Goal: Information Seeking & Learning: Learn about a topic

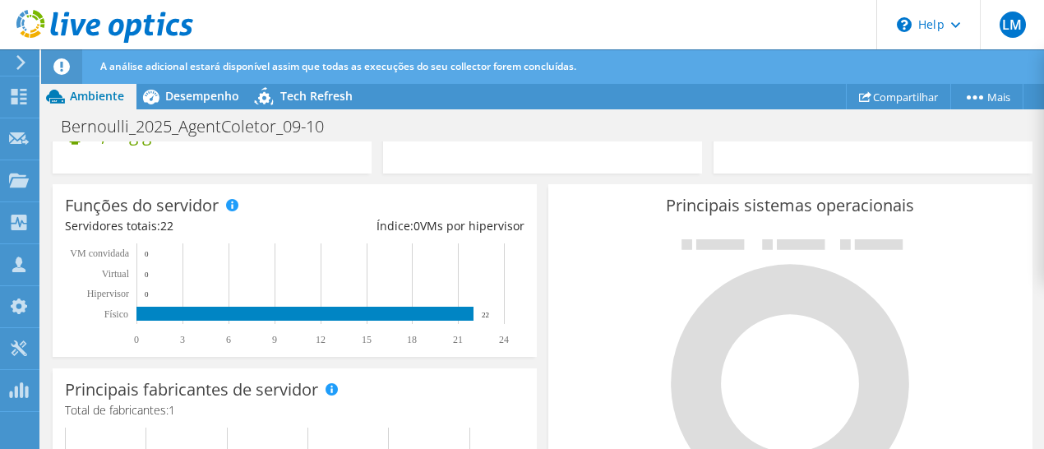
scroll to position [255, 0]
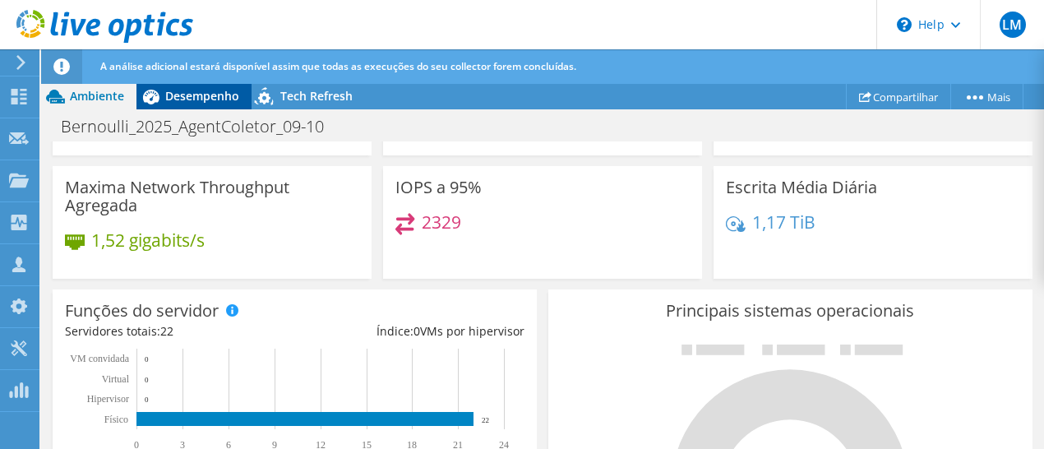
click at [191, 91] on span "Desempenho" at bounding box center [202, 96] width 74 height 16
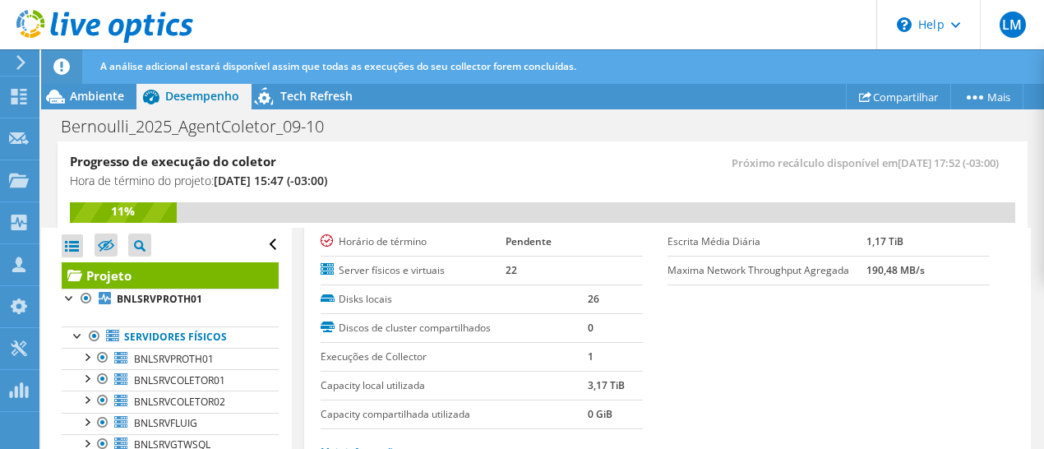
scroll to position [0, 0]
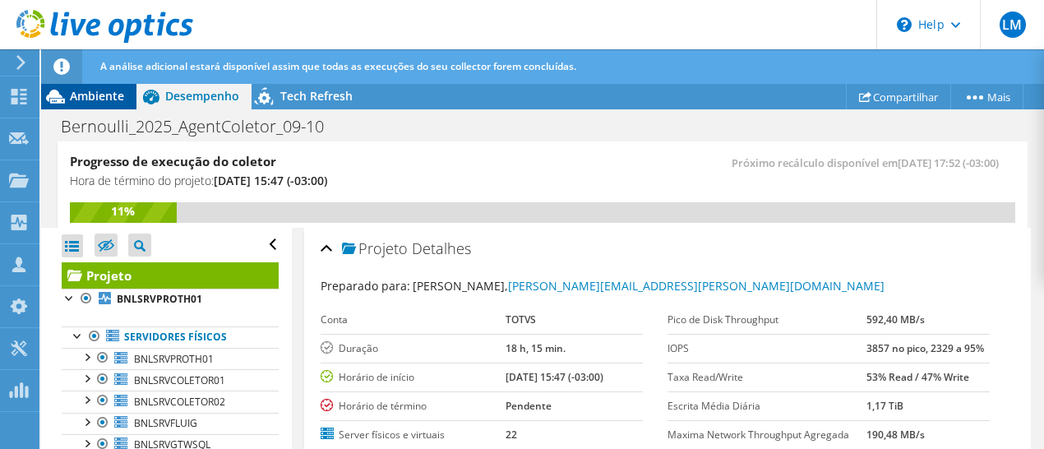
click at [85, 95] on span "Ambiente" at bounding box center [97, 96] width 54 height 16
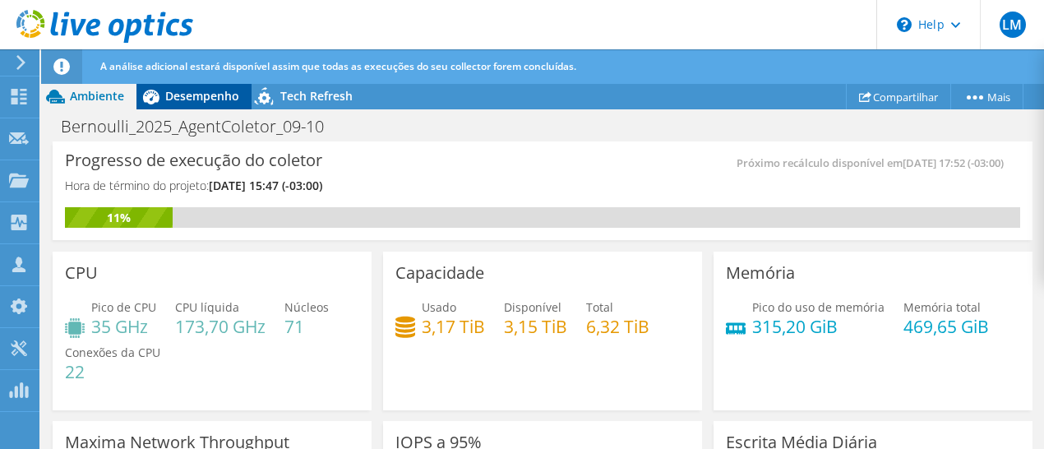
click at [182, 98] on span "Desempenho" at bounding box center [202, 96] width 74 height 16
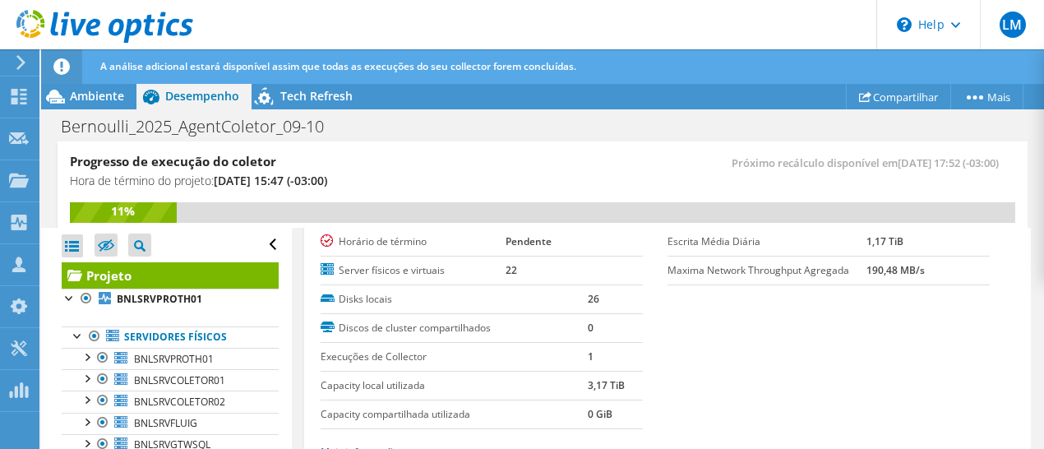
scroll to position [329, 0]
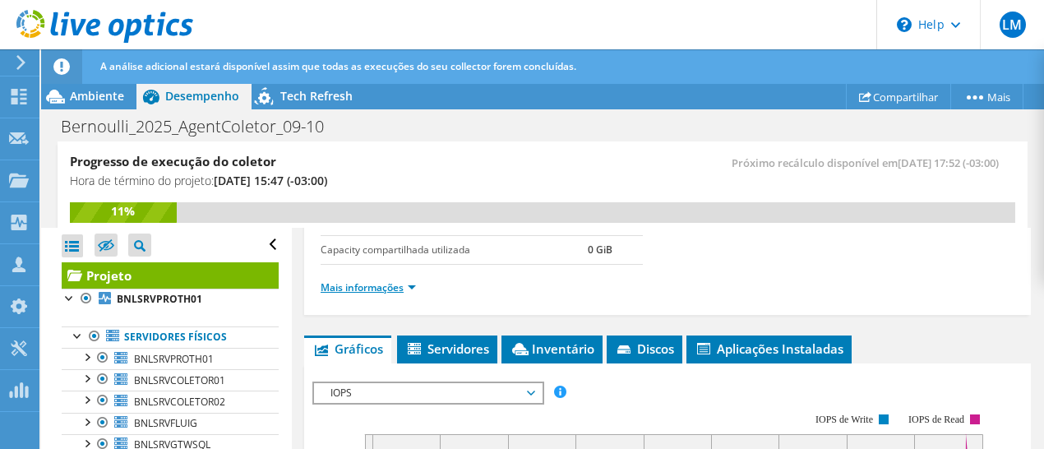
click at [408, 281] on link "Mais informações" at bounding box center [367, 287] width 95 height 14
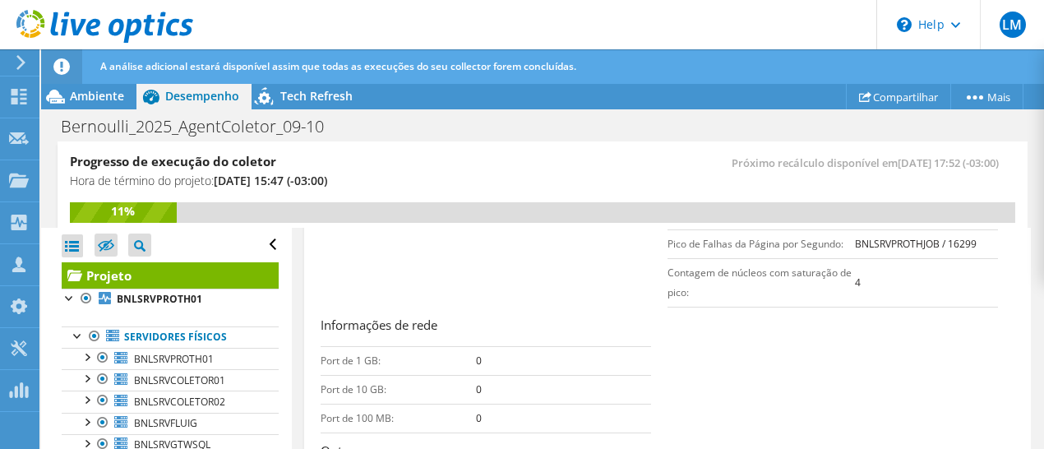
scroll to position [411, 0]
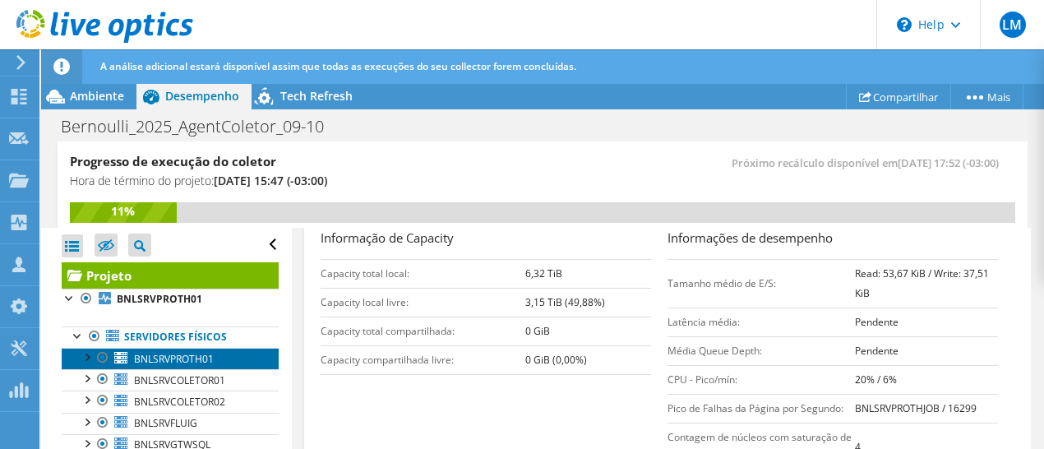
click at [187, 359] on span "BNLSRVPROTH01" at bounding box center [174, 359] width 80 height 14
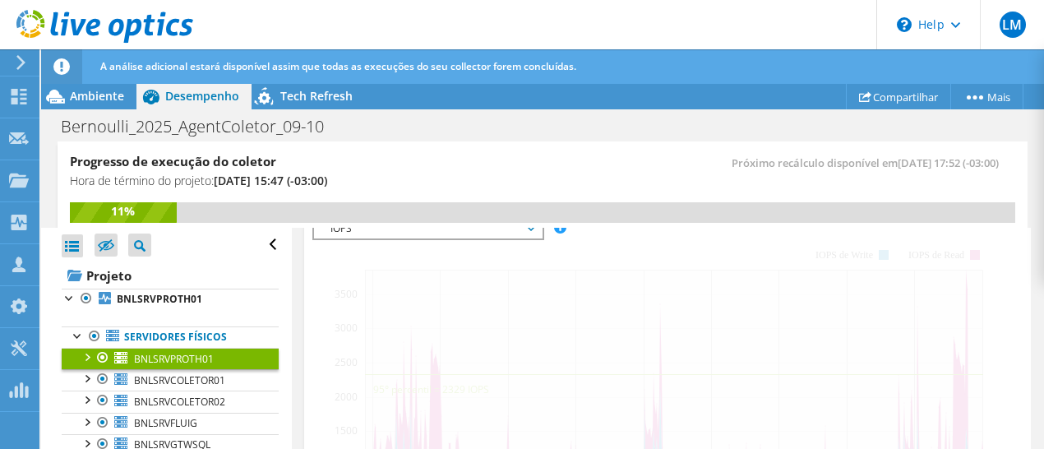
scroll to position [330, 0]
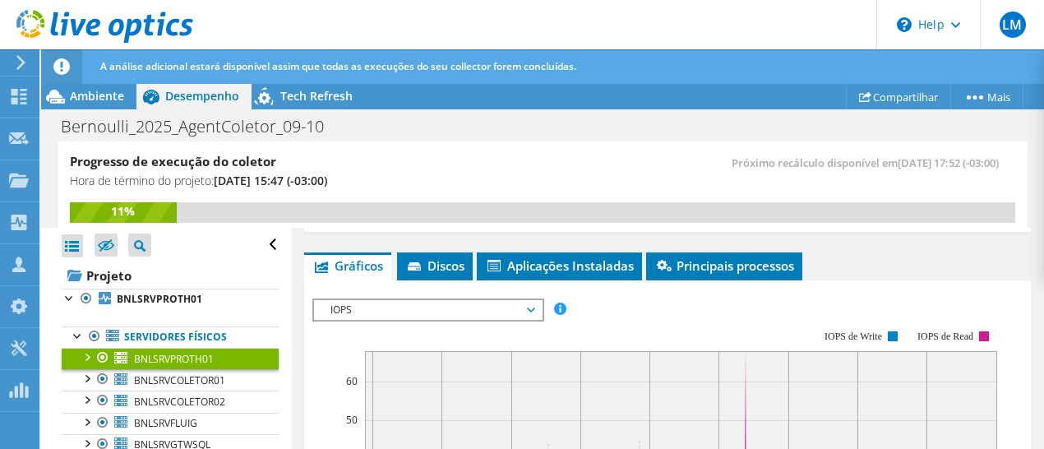
click at [526, 305] on span "IOPS" at bounding box center [427, 310] width 211 height 20
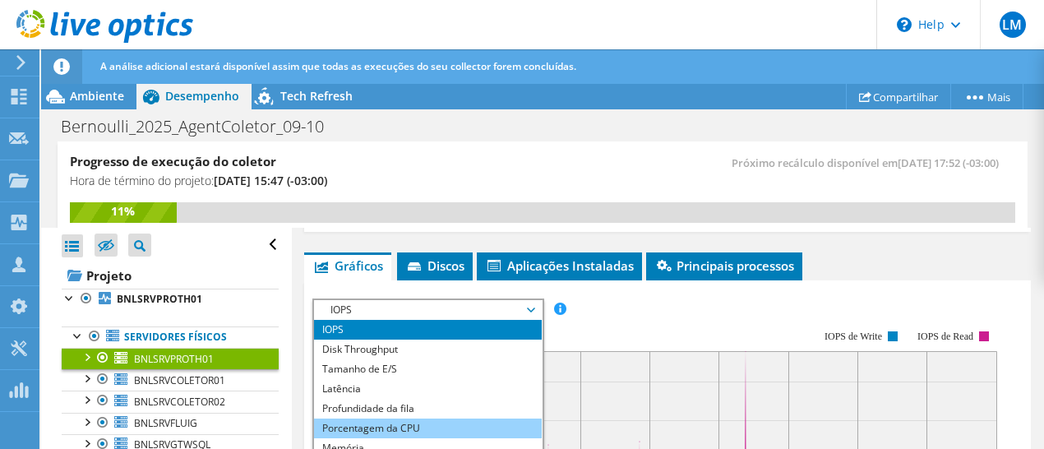
click at [431, 421] on li "Porcentagem da CPU" at bounding box center [428, 428] width 228 height 20
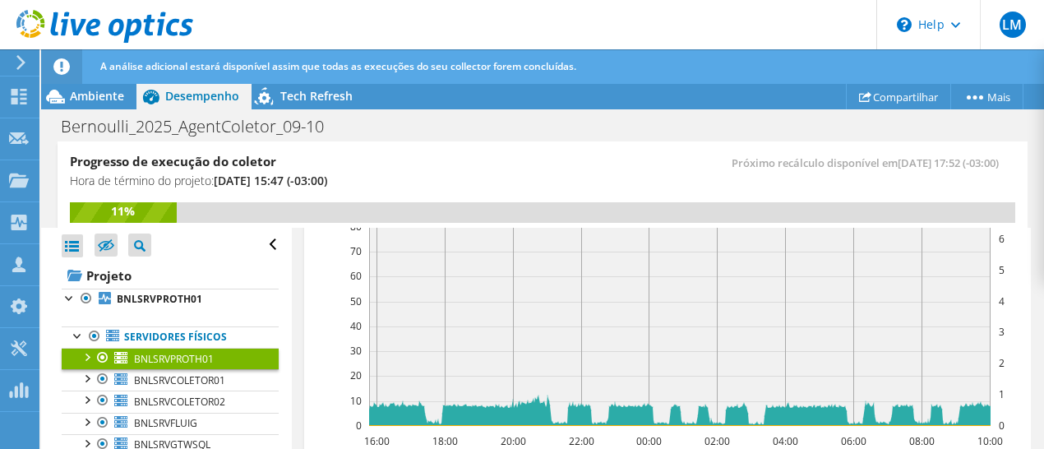
scroll to position [537, 0]
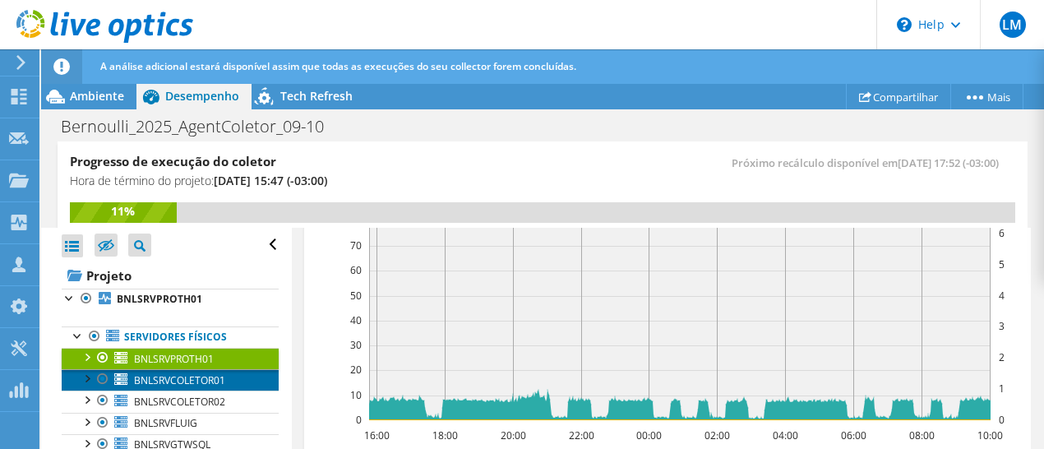
click at [180, 380] on span "BNLSRVCOLETOR01" at bounding box center [179, 380] width 91 height 14
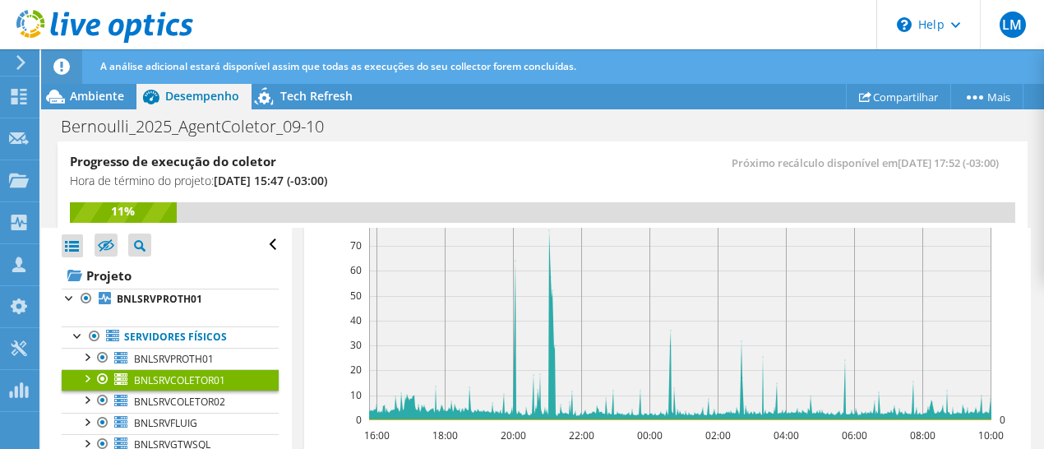
scroll to position [569, 0]
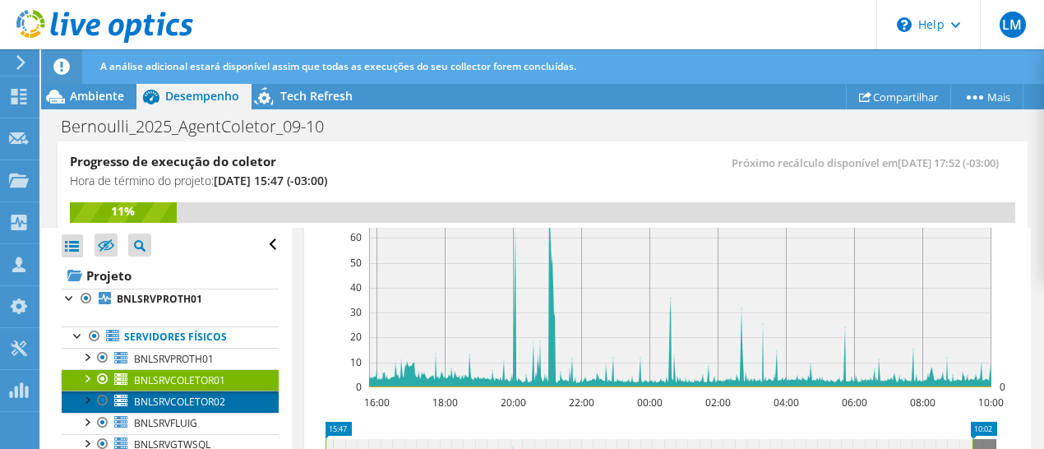
click at [194, 399] on span "BNLSRVCOLETOR02" at bounding box center [179, 401] width 91 height 14
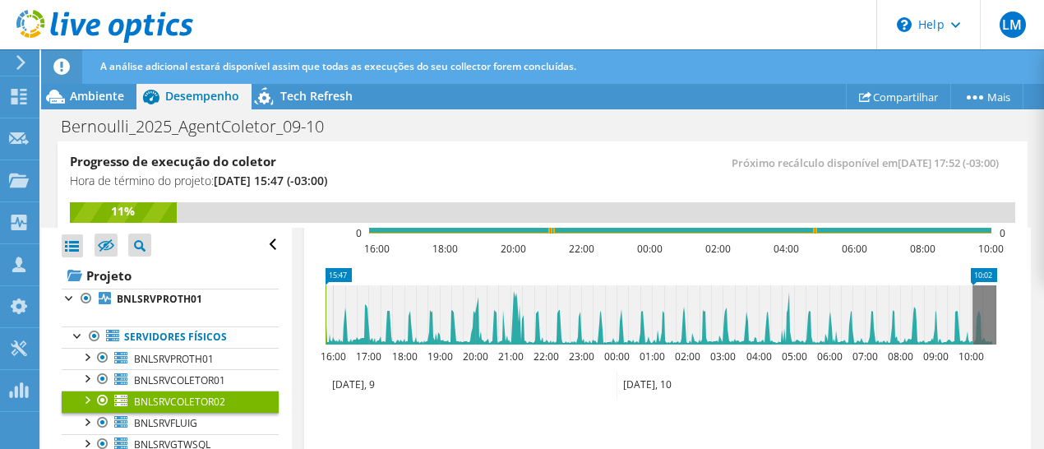
scroll to position [734, 0]
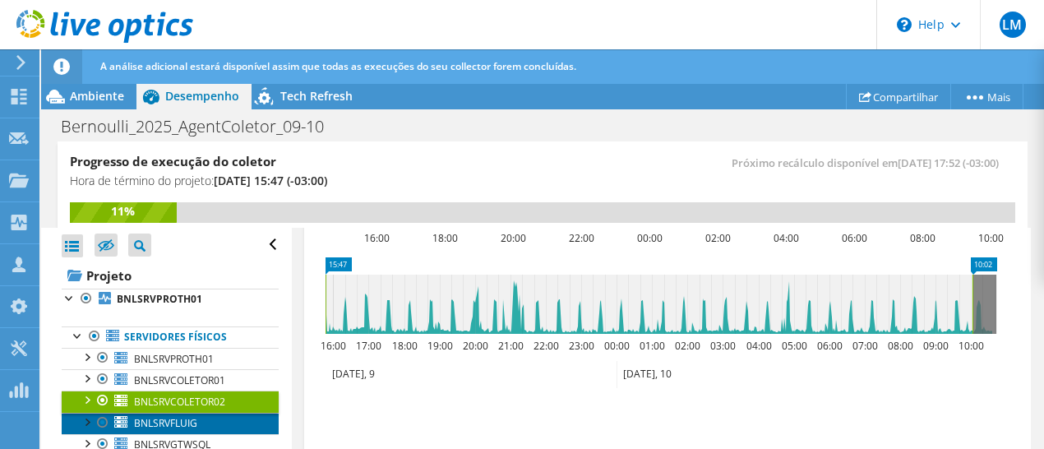
click at [168, 421] on span "BNLSRVFLUIG" at bounding box center [165, 423] width 63 height 14
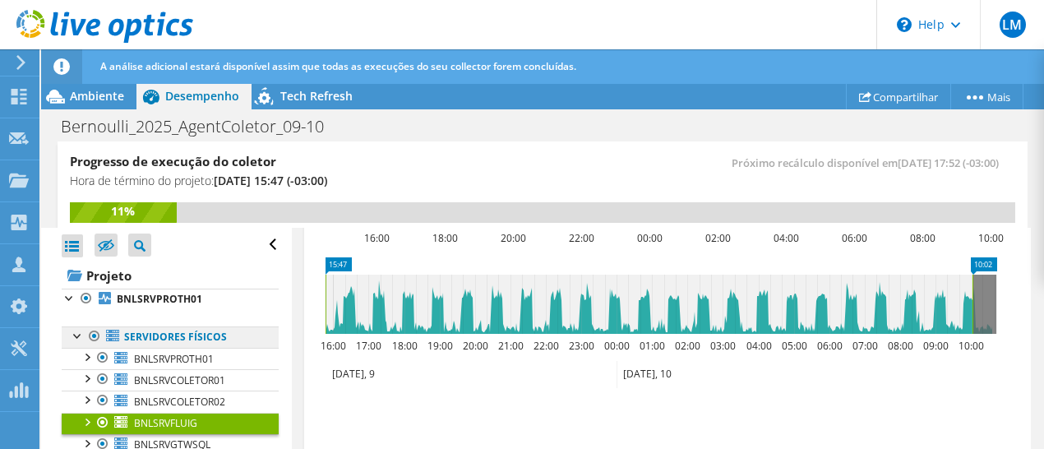
scroll to position [164, 0]
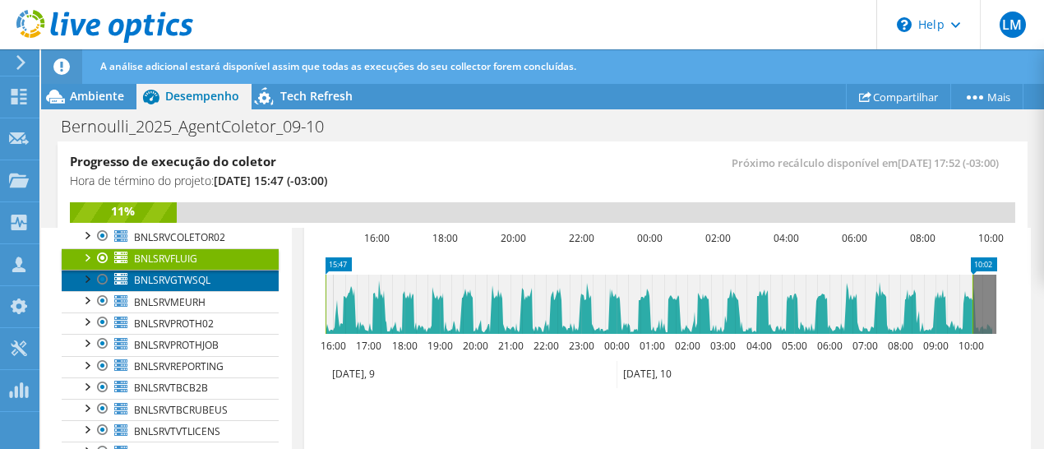
click at [175, 274] on span "BNLSRVGTWSQL" at bounding box center [172, 280] width 76 height 14
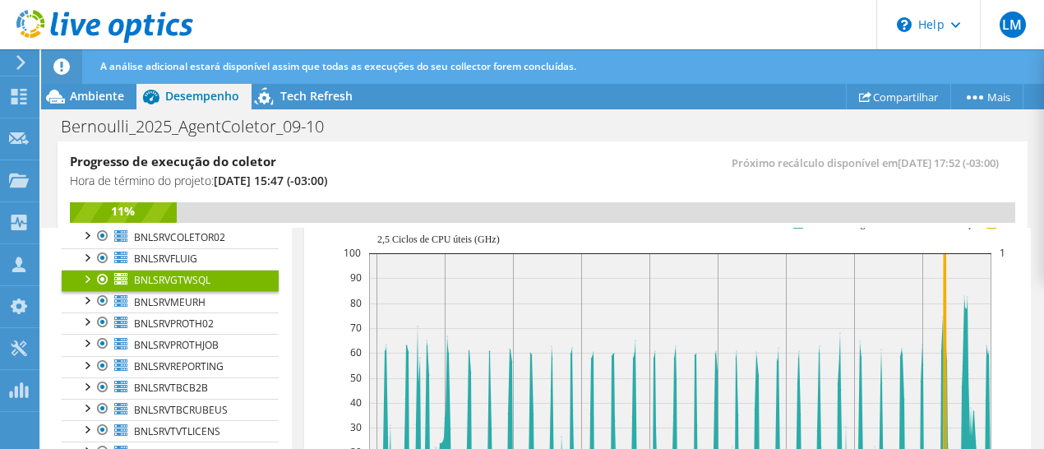
scroll to position [652, 0]
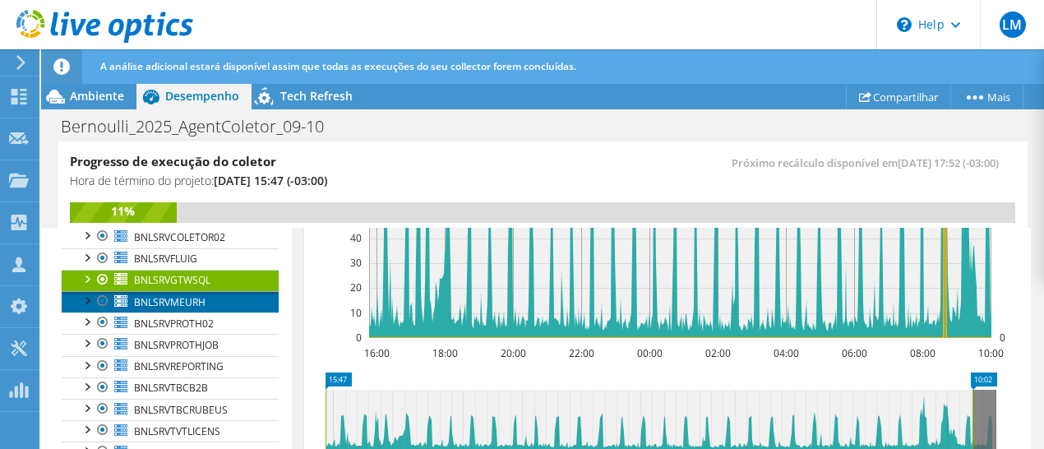
click at [162, 302] on span "BNLSRVMEURH" at bounding box center [169, 302] width 71 height 14
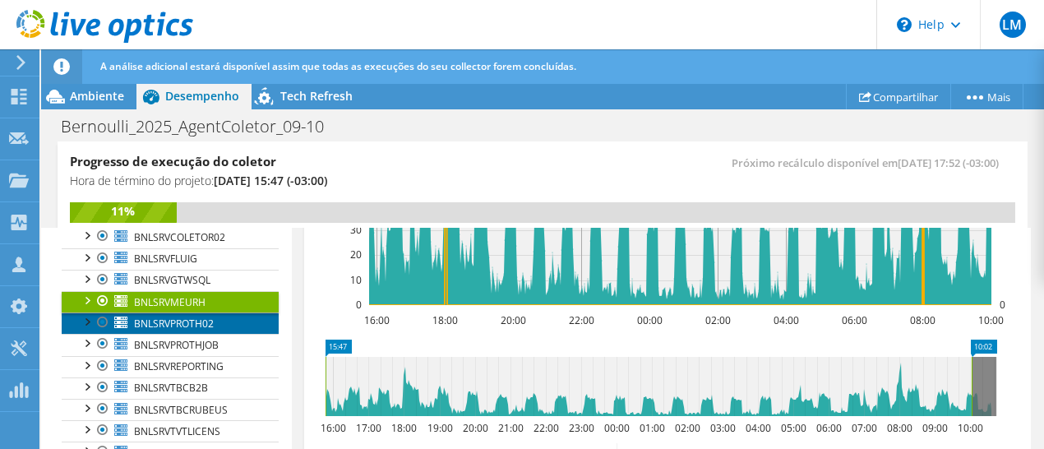
click at [182, 320] on span "BNLSRVPROTH02" at bounding box center [174, 323] width 80 height 14
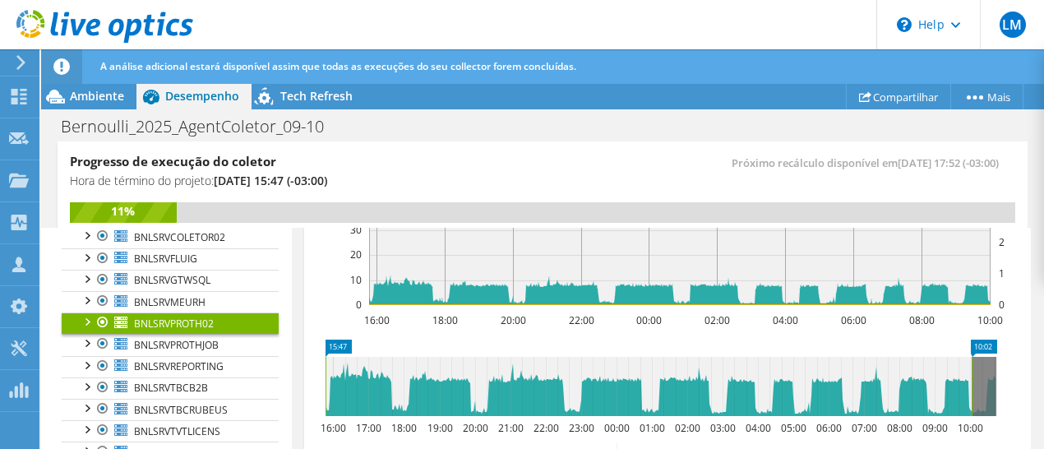
scroll to position [619, 0]
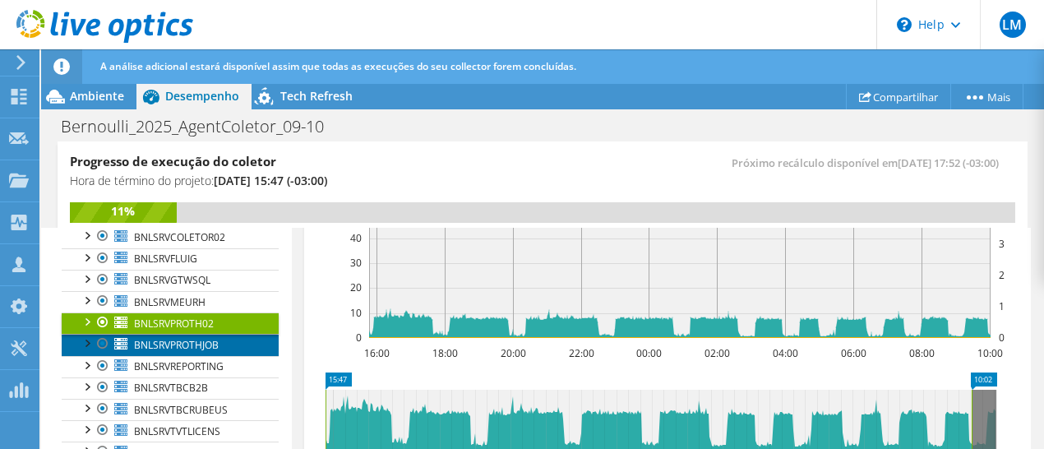
click at [215, 344] on span "BNLSRVPROTHJOB" at bounding box center [176, 345] width 85 height 14
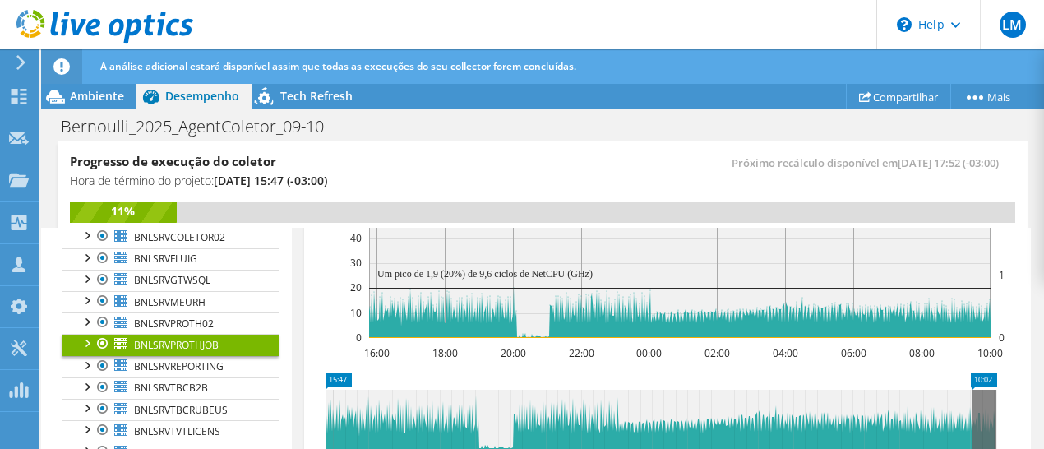
scroll to position [652, 0]
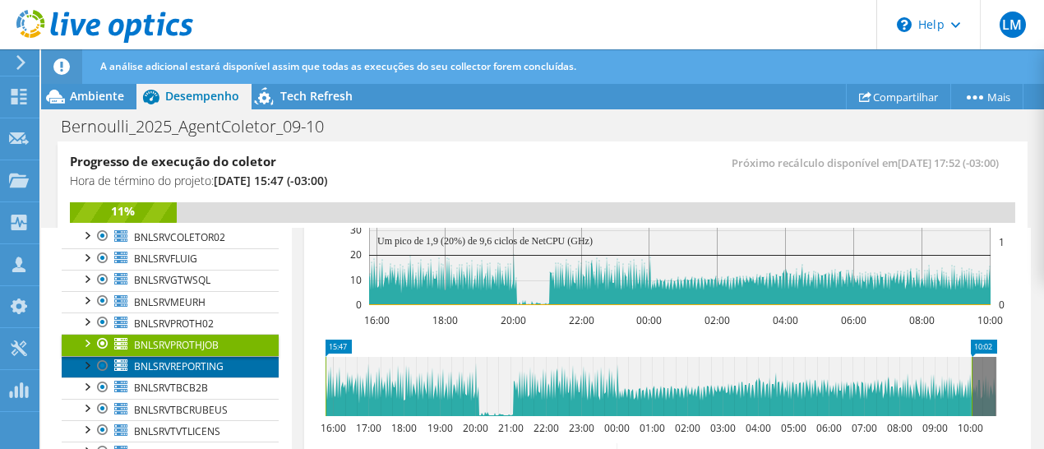
click at [175, 362] on span "BNLSRVREPORTING" at bounding box center [179, 366] width 90 height 14
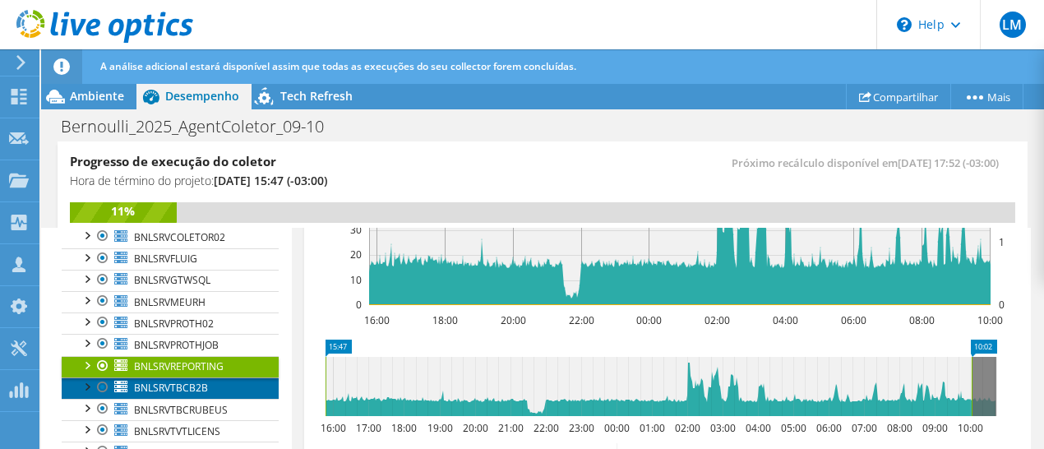
click at [177, 390] on span "BNLSRVTBCB2B" at bounding box center [171, 387] width 74 height 14
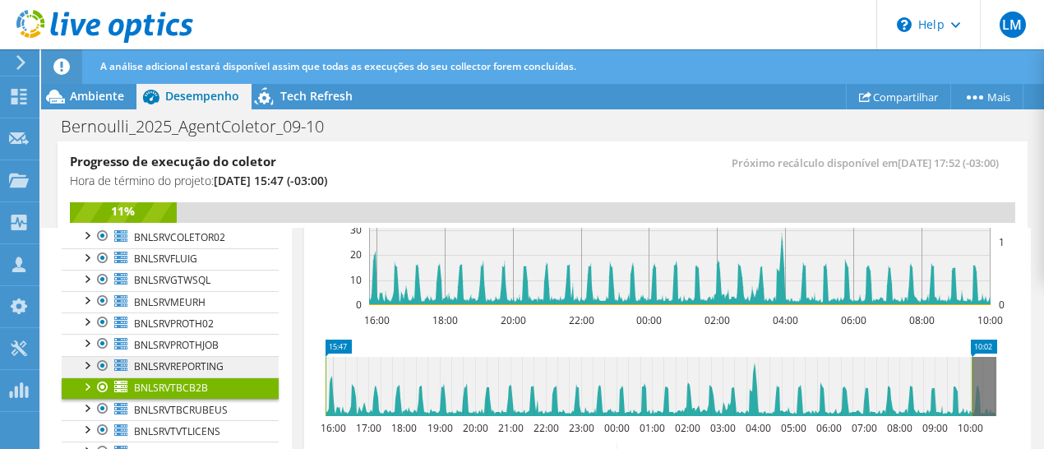
scroll to position [247, 0]
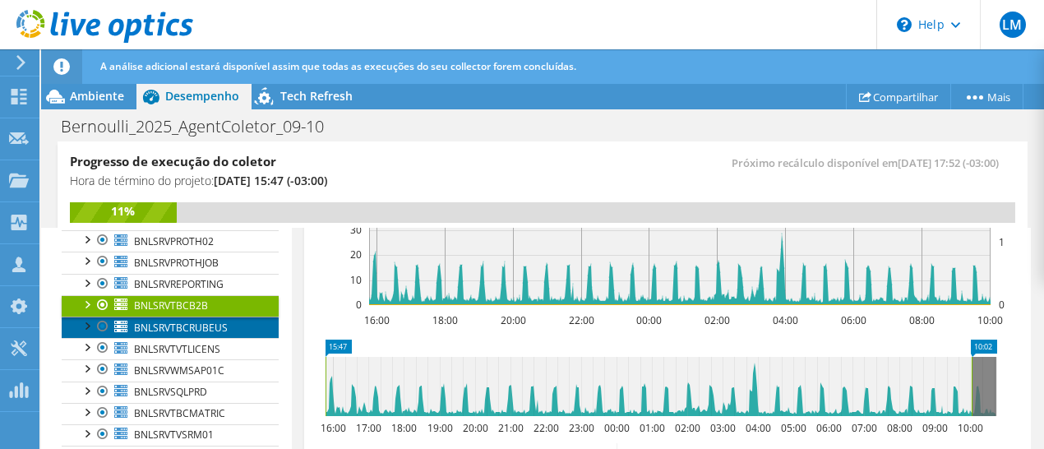
click at [186, 326] on span "BNLSRVTBCRUBEUS" at bounding box center [181, 327] width 94 height 14
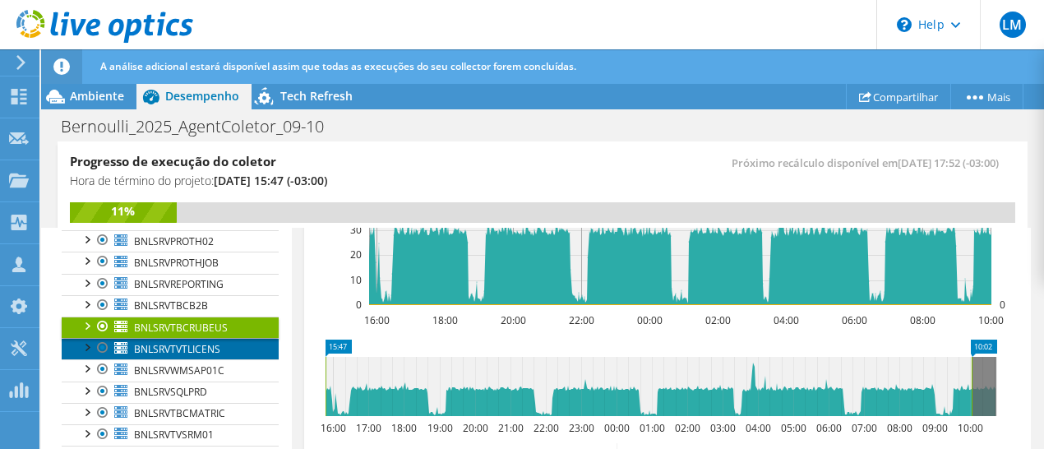
click at [178, 344] on span "BNLSRVTVTLICENS" at bounding box center [177, 349] width 86 height 14
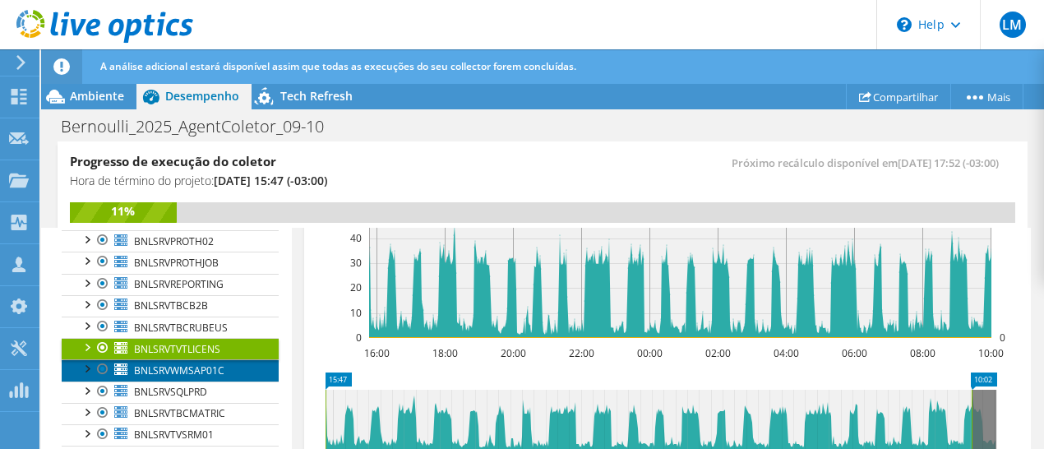
click at [175, 364] on span "BNLSRVWMSAP01C" at bounding box center [179, 370] width 90 height 14
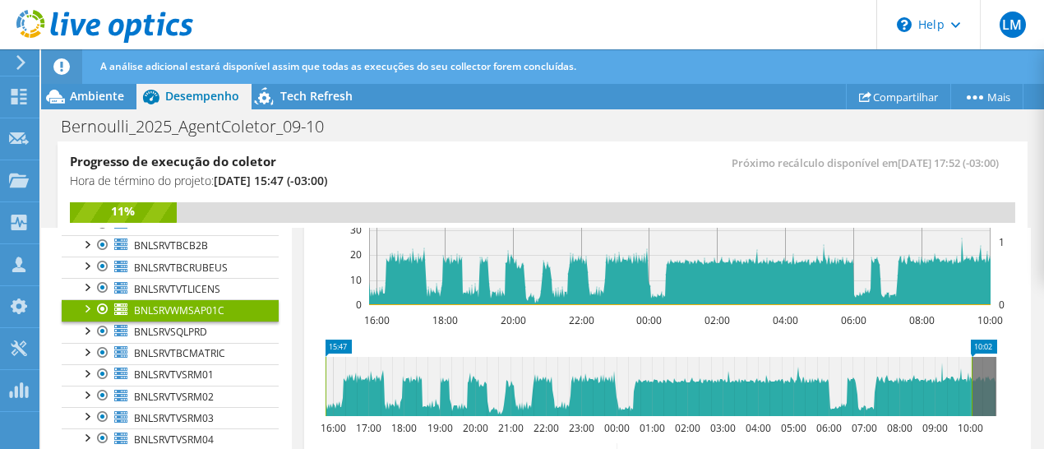
scroll to position [329, 0]
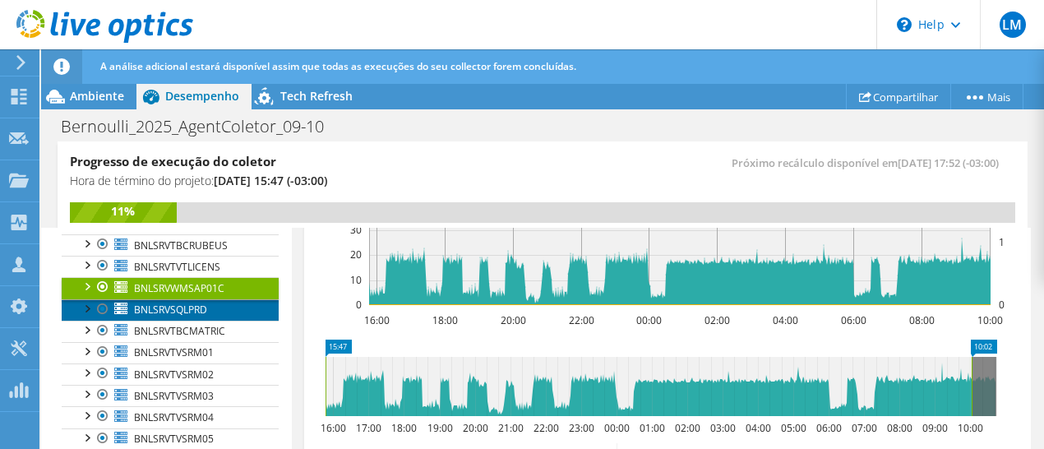
click at [173, 307] on span "BNLSRVSQLPRD" at bounding box center [170, 309] width 73 height 14
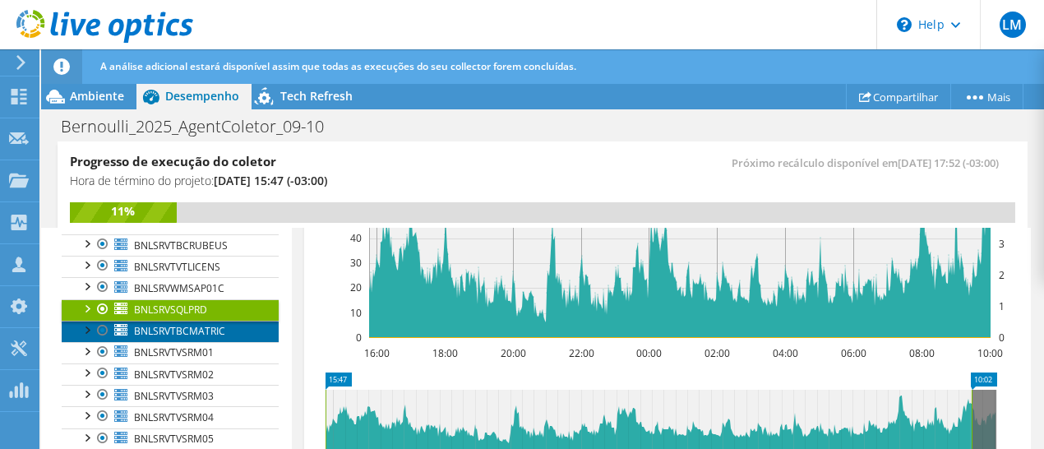
click at [184, 331] on span "BNLSRVTBCMATRIC" at bounding box center [179, 331] width 91 height 14
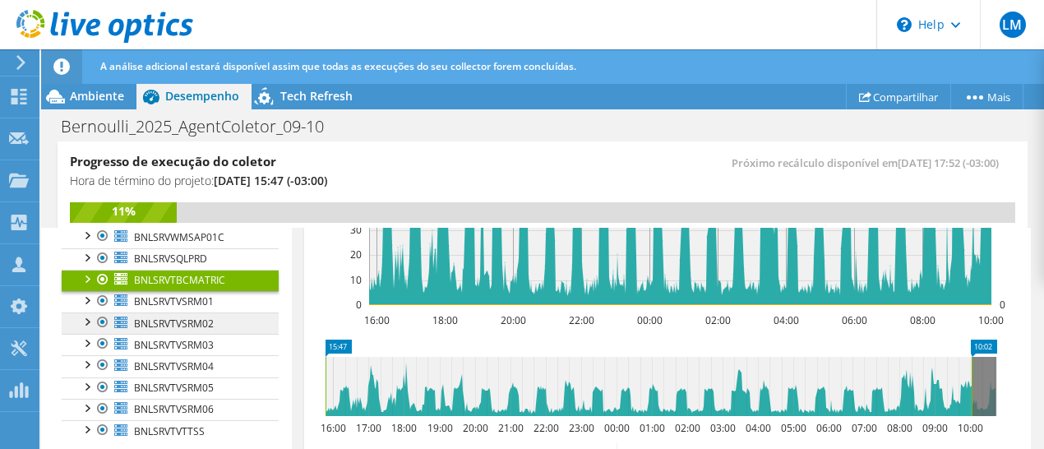
scroll to position [400, 0]
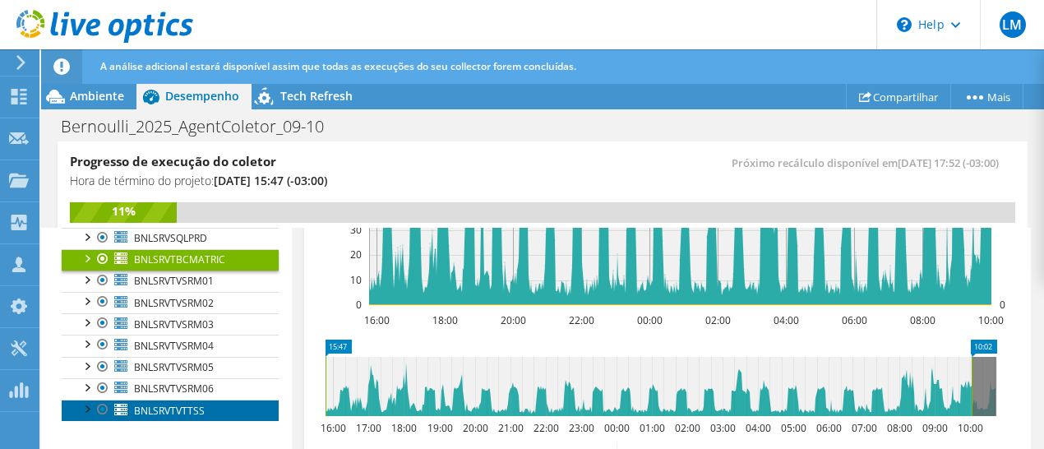
click at [200, 403] on span "BNLSRVTVTTSS" at bounding box center [169, 410] width 71 height 14
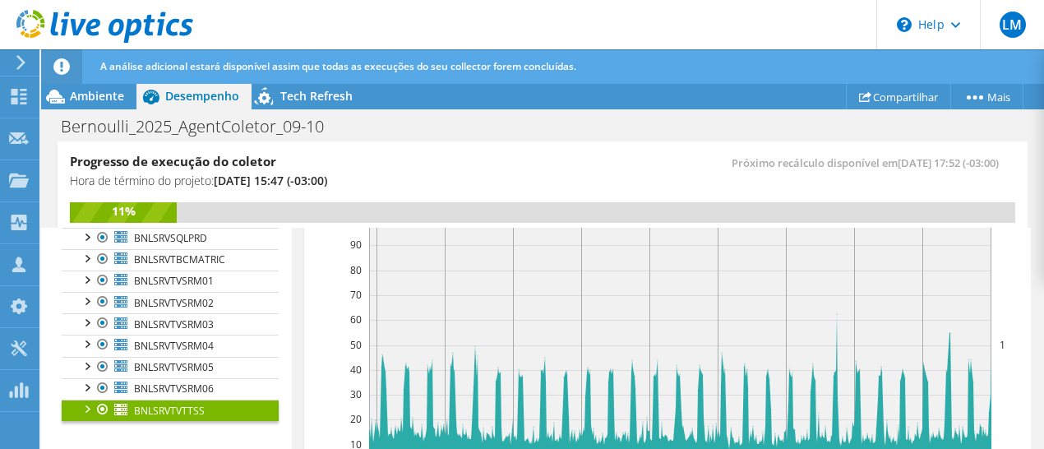
scroll to position [569, 0]
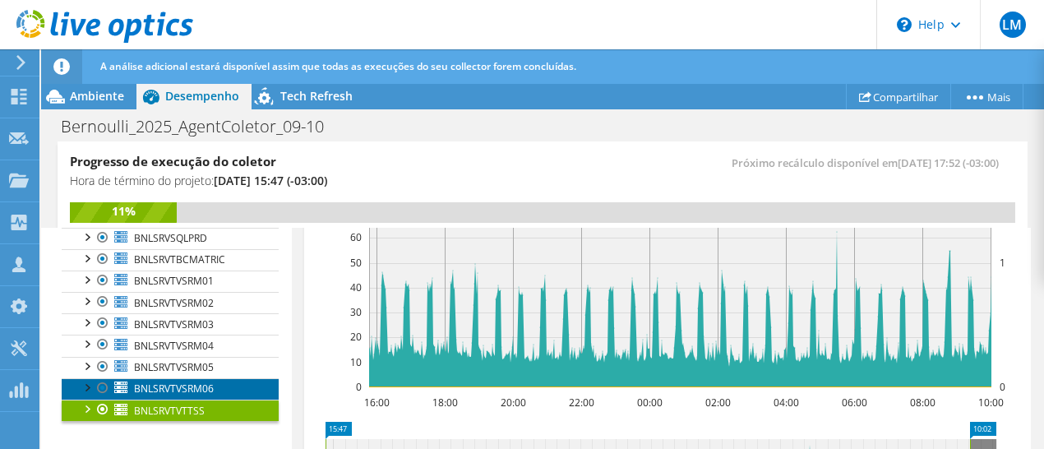
click at [153, 381] on span "BNLSRVTVSRM06" at bounding box center [174, 388] width 80 height 14
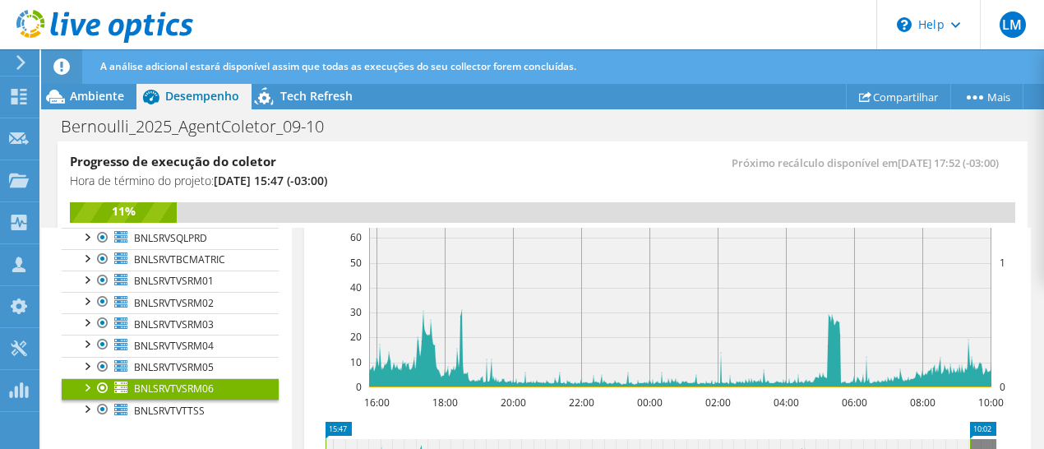
scroll to position [734, 0]
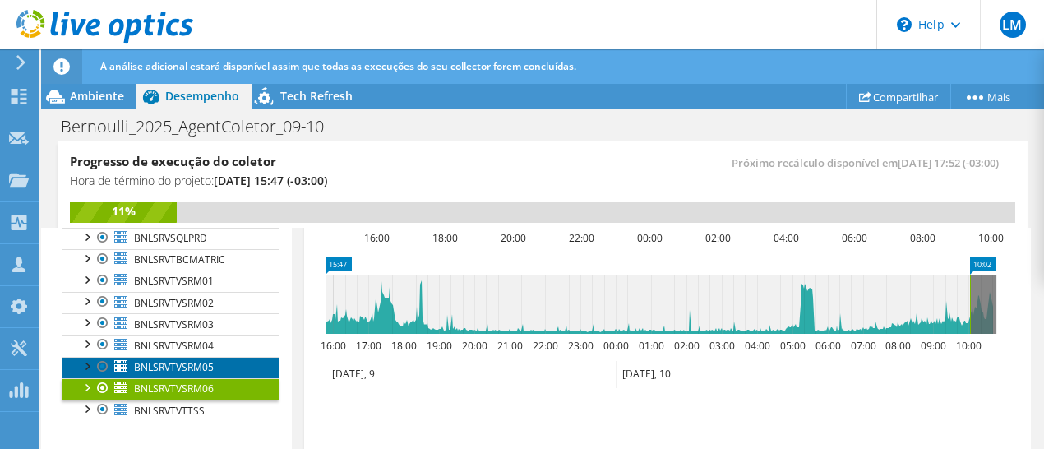
click at [175, 360] on span "BNLSRVTVSRM05" at bounding box center [174, 367] width 80 height 14
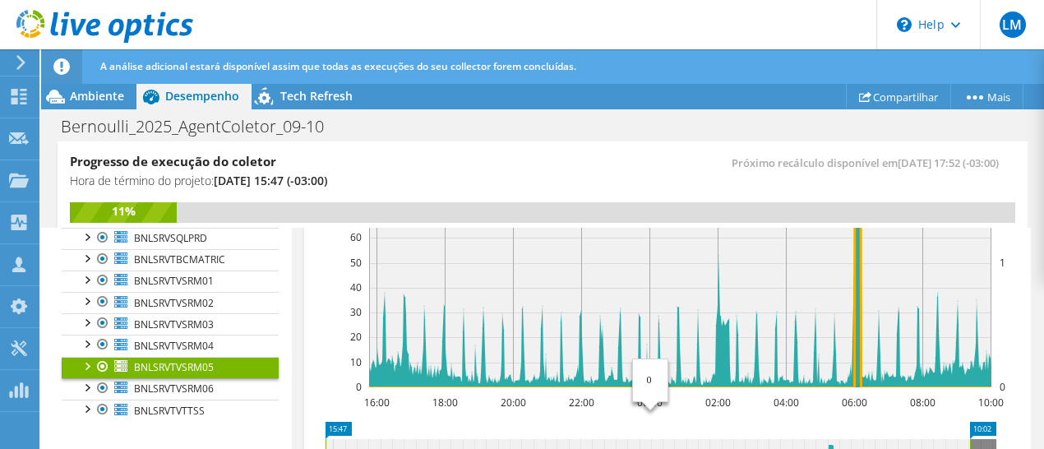
scroll to position [487, 0]
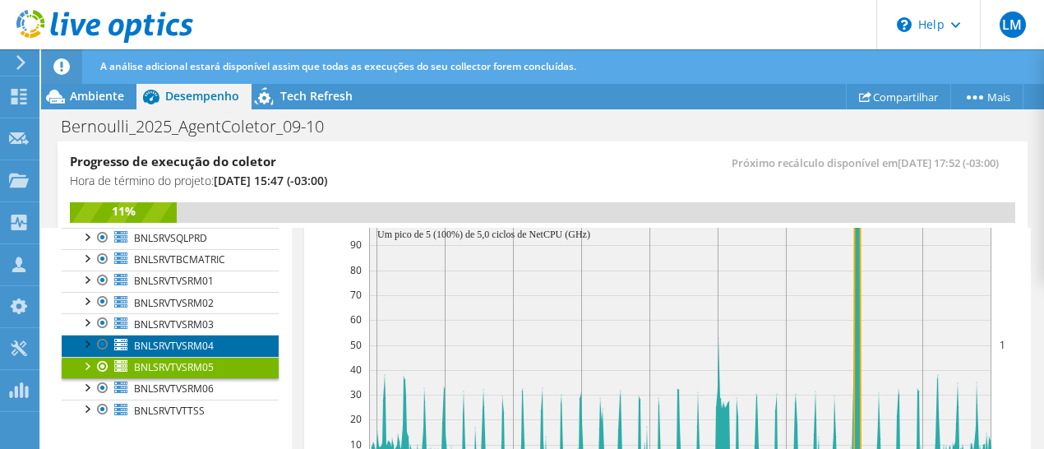
click at [157, 339] on span "BNLSRVTVSRM04" at bounding box center [174, 346] width 80 height 14
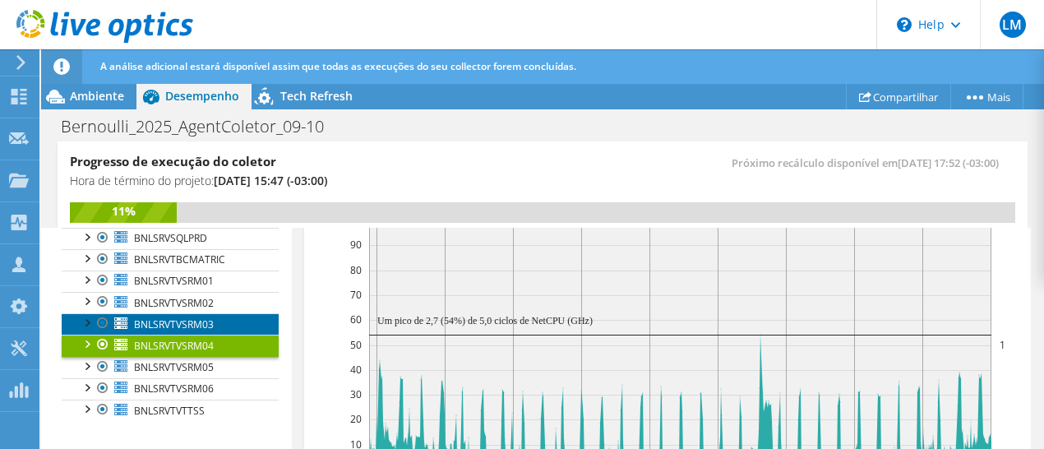
click at [182, 317] on span "BNLSRVTVSRM03" at bounding box center [174, 324] width 80 height 14
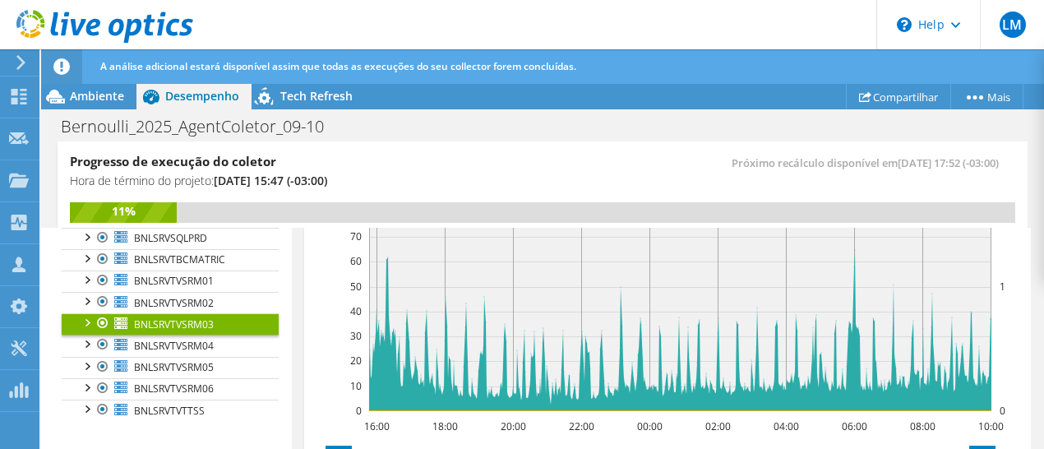
scroll to position [569, 0]
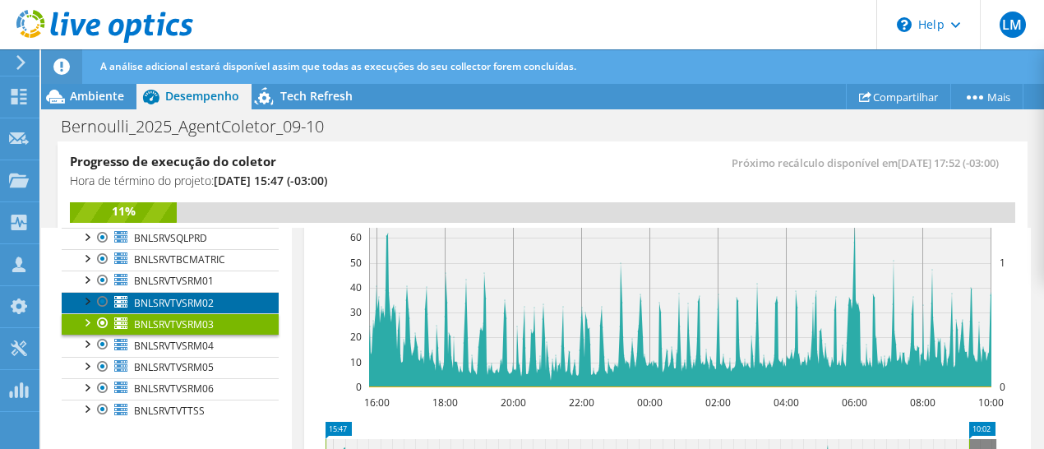
click at [184, 297] on span "BNLSRVTVSRM02" at bounding box center [174, 303] width 80 height 14
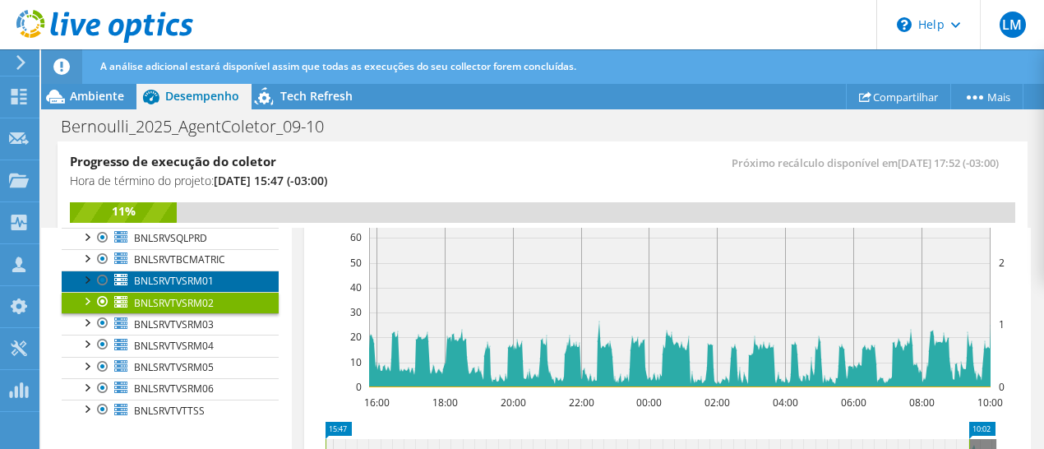
click at [218, 274] on link "BNLSRVTVSRM01" at bounding box center [170, 280] width 217 height 21
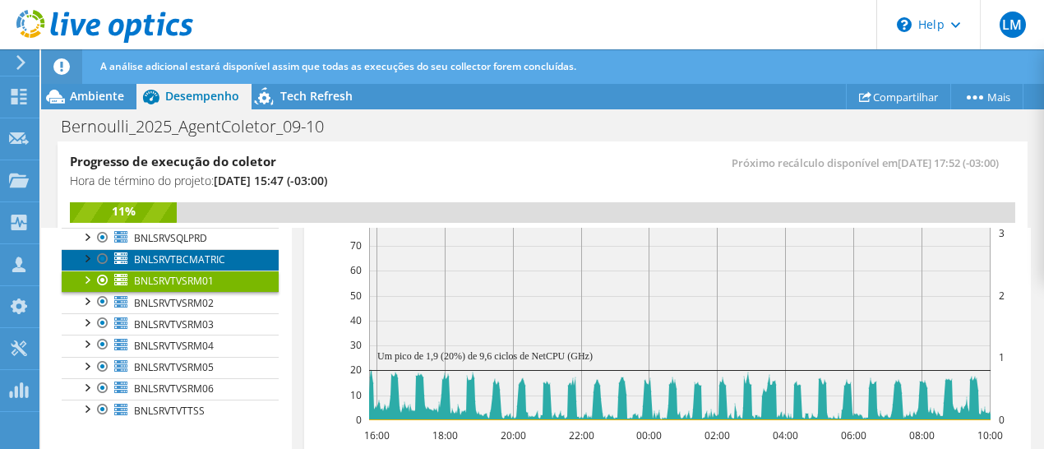
click at [201, 254] on span "BNLSRVTBCMATRIC" at bounding box center [179, 259] width 91 height 14
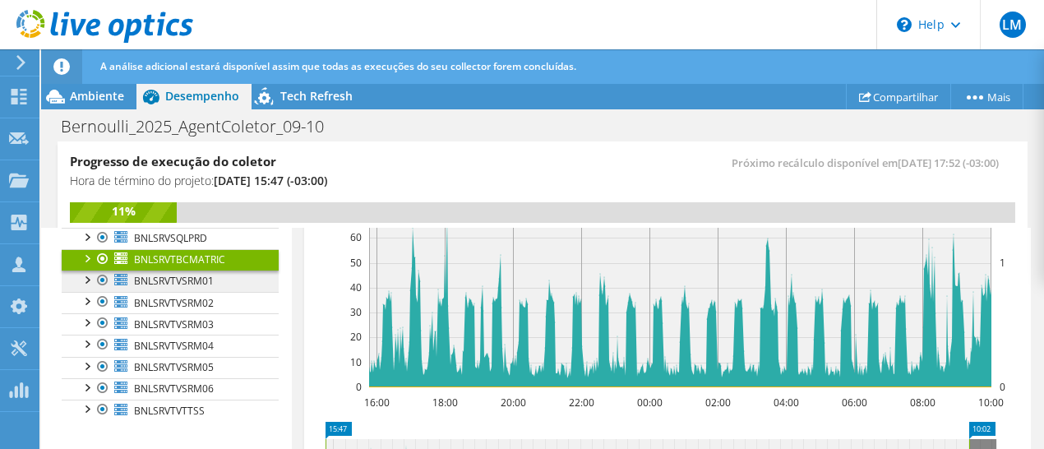
scroll to position [318, 0]
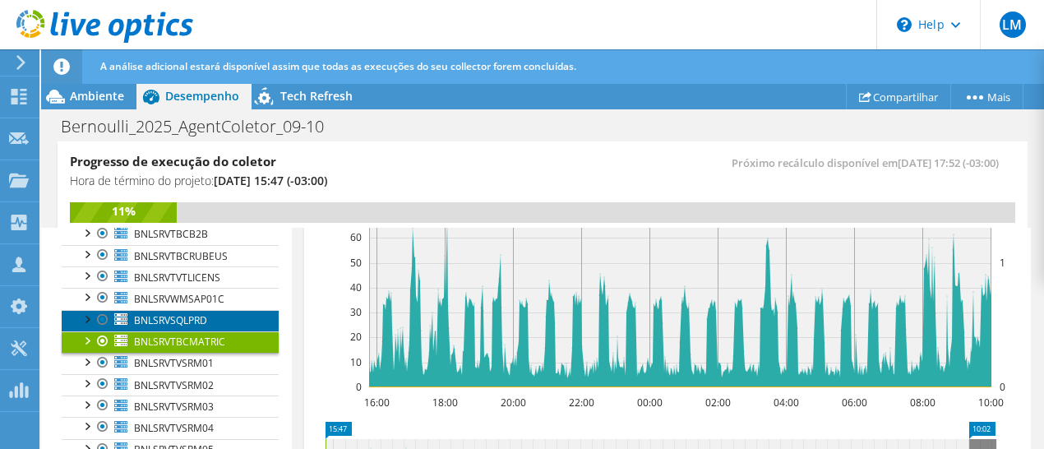
click at [161, 321] on span "BNLSRVSQLPRD" at bounding box center [170, 320] width 73 height 14
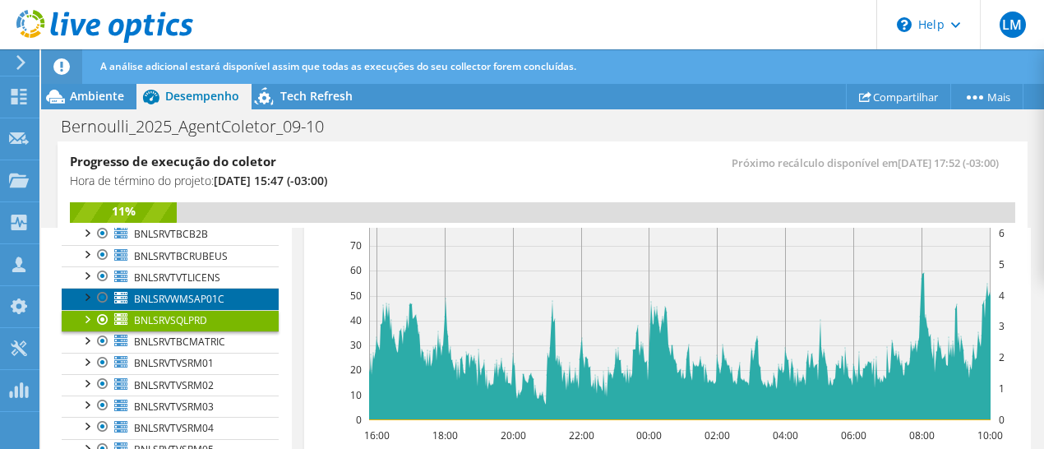
click at [205, 292] on span "BNLSRVWMSAP01C" at bounding box center [179, 299] width 90 height 14
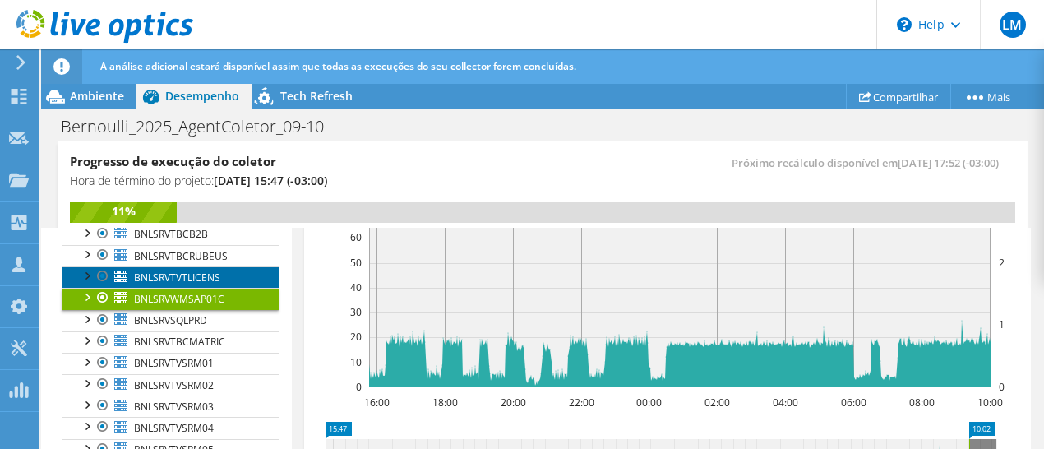
click at [191, 270] on span "BNLSRVTVTLICENS" at bounding box center [177, 277] width 86 height 14
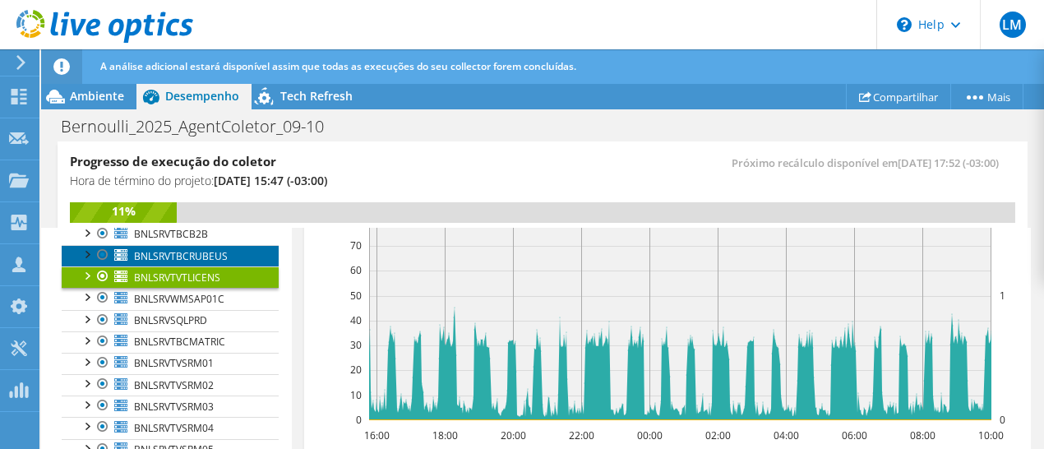
click at [191, 251] on span "BNLSRVTBCRUBEUS" at bounding box center [181, 256] width 94 height 14
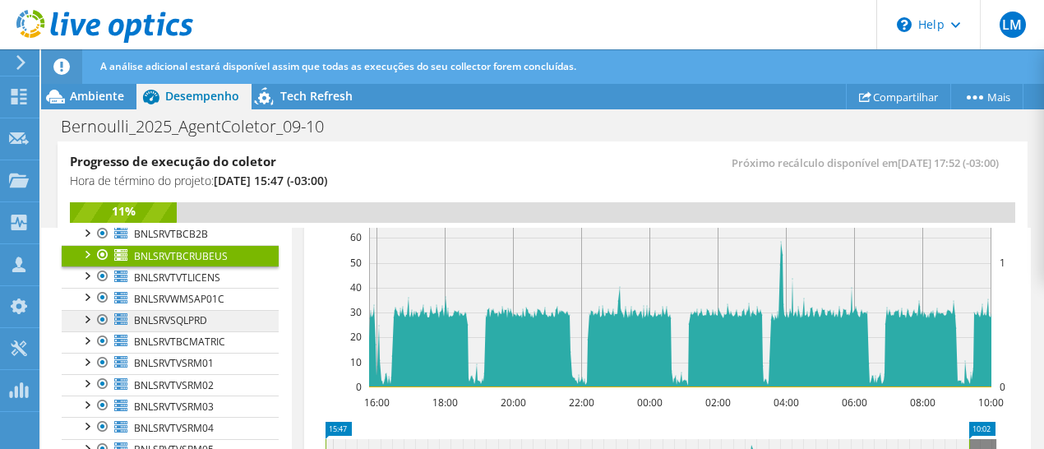
scroll to position [236, 0]
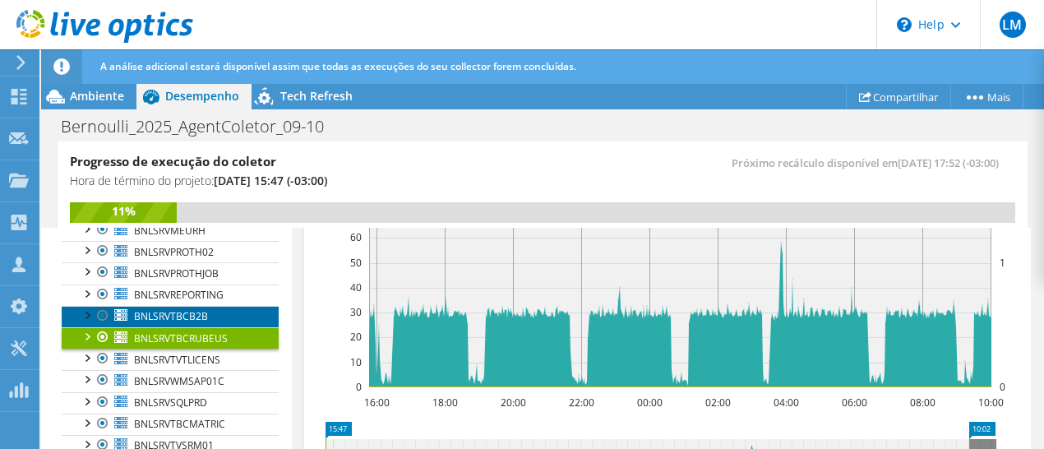
click at [187, 309] on span "BNLSRVTBCB2B" at bounding box center [171, 316] width 74 height 14
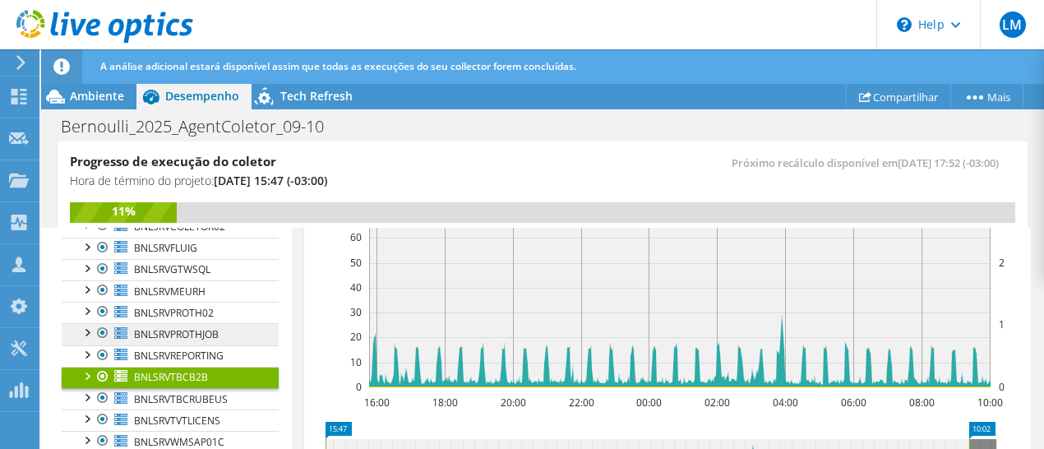
scroll to position [154, 0]
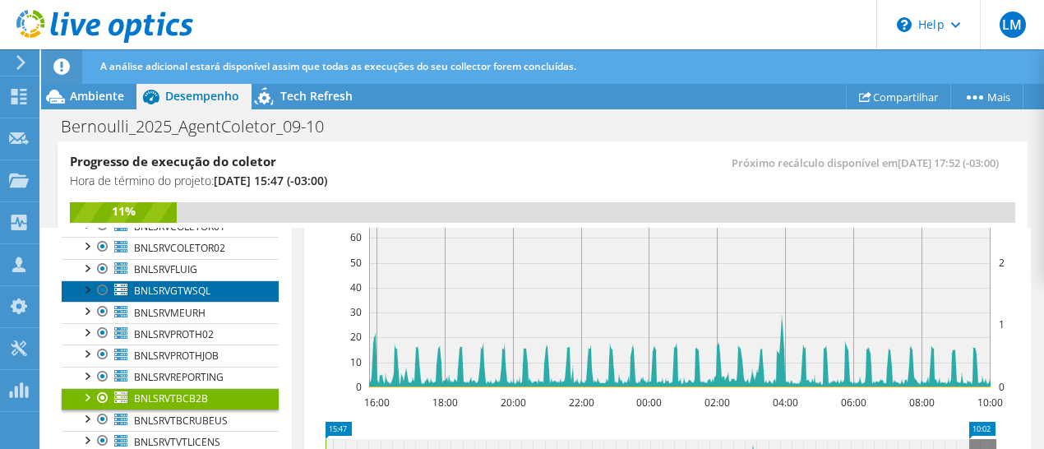
click at [174, 290] on span "BNLSRVGTWSQL" at bounding box center [172, 291] width 76 height 14
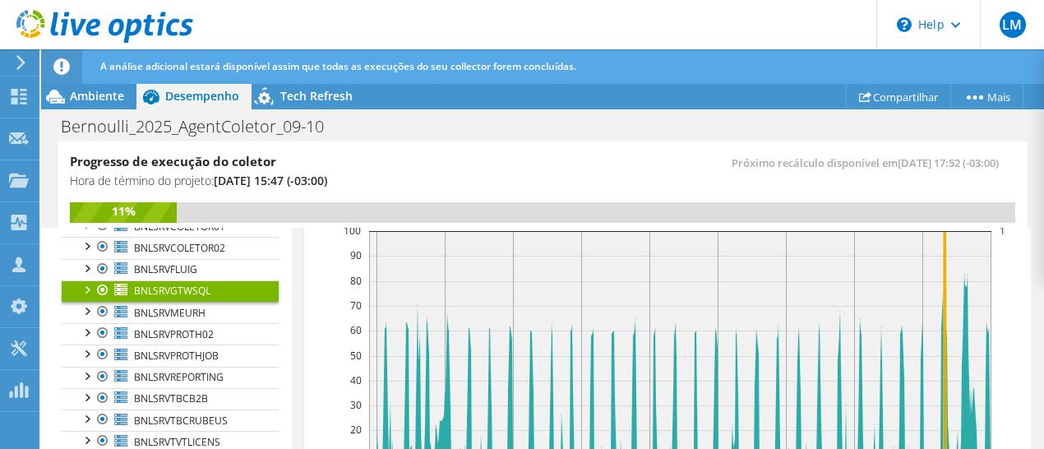
scroll to position [487, 0]
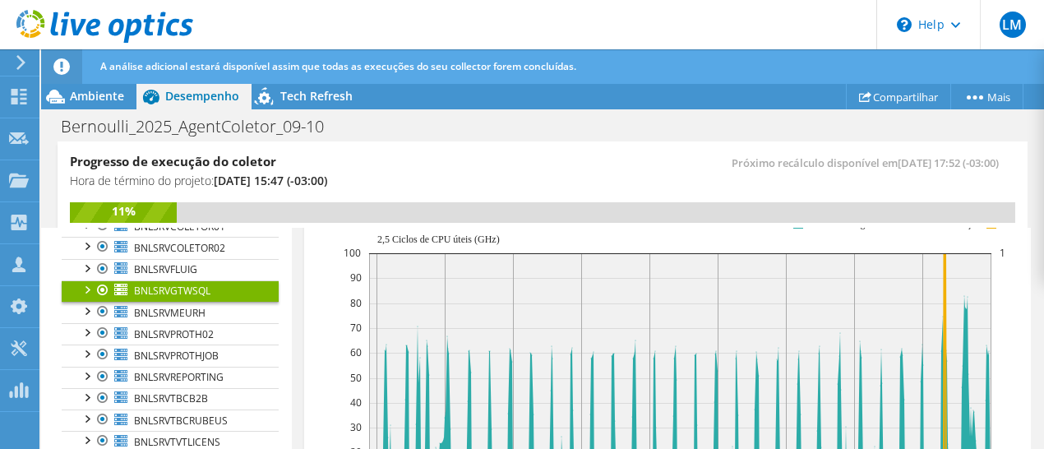
click at [87, 288] on div at bounding box center [86, 288] width 16 height 16
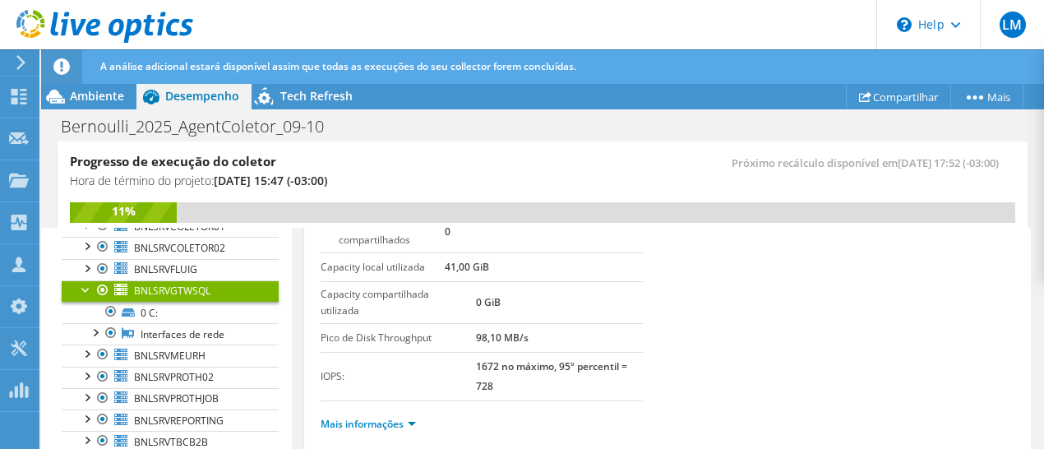
scroll to position [164, 0]
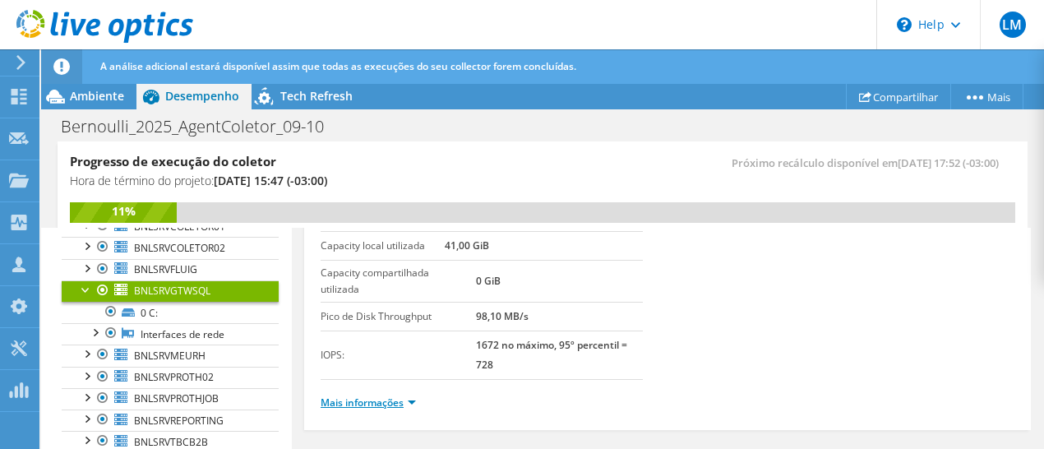
click at [414, 395] on link "Mais informações" at bounding box center [367, 402] width 95 height 14
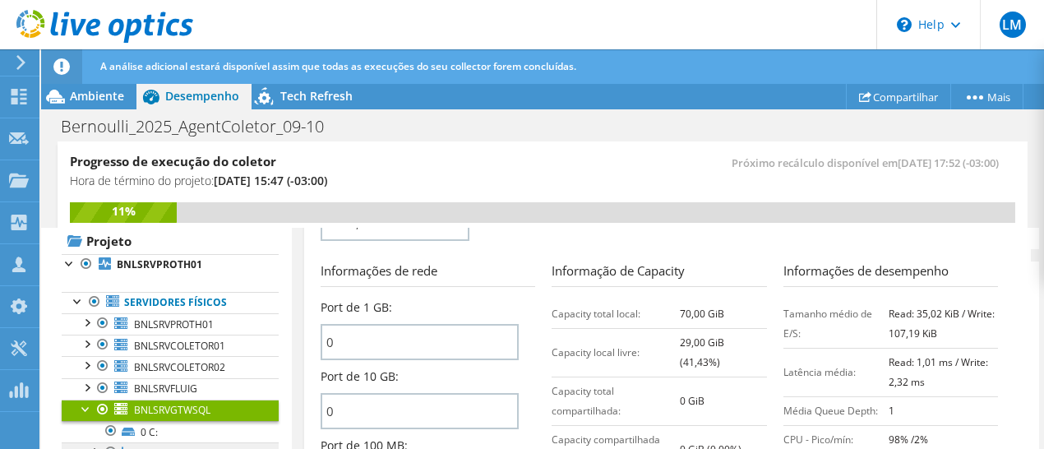
scroll to position [0, 0]
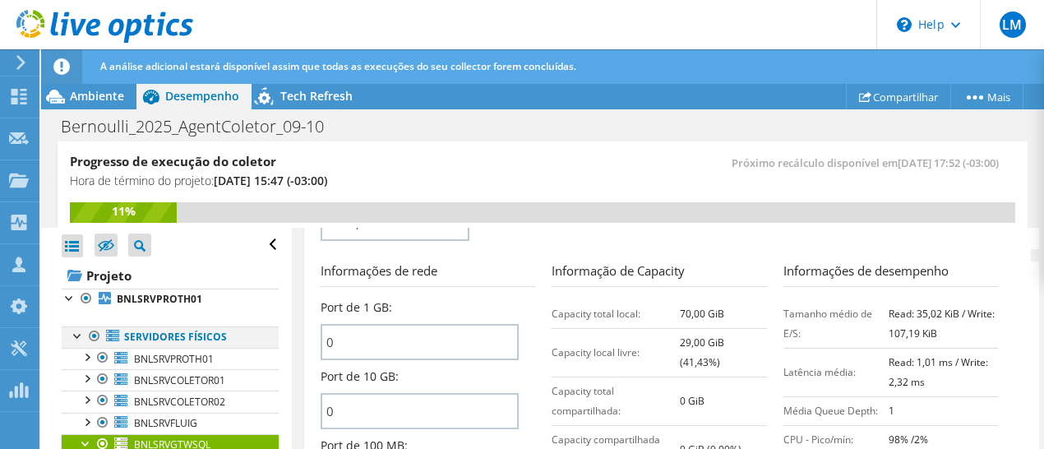
click at [76, 333] on div at bounding box center [78, 334] width 16 height 16
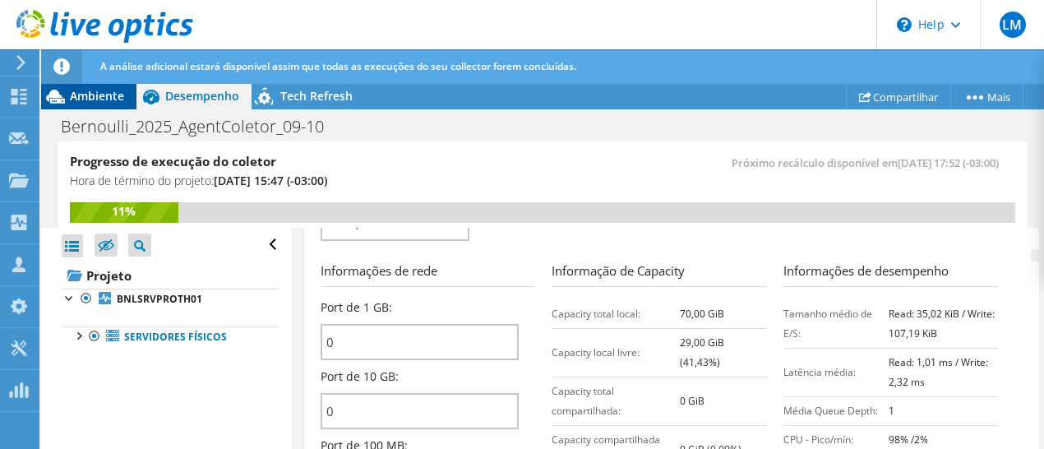
click at [93, 95] on span "Ambiente" at bounding box center [97, 96] width 54 height 16
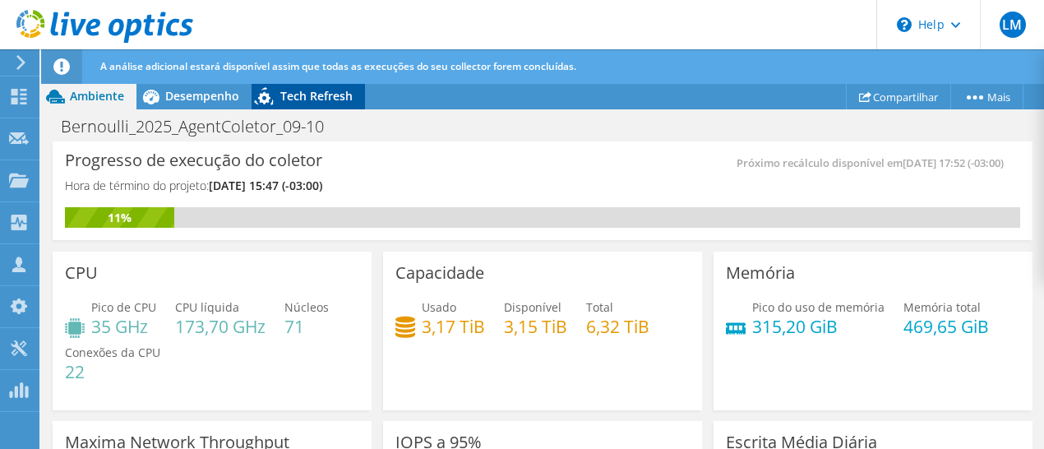
click at [306, 90] on span "Tech Refresh" at bounding box center [316, 96] width 72 height 16
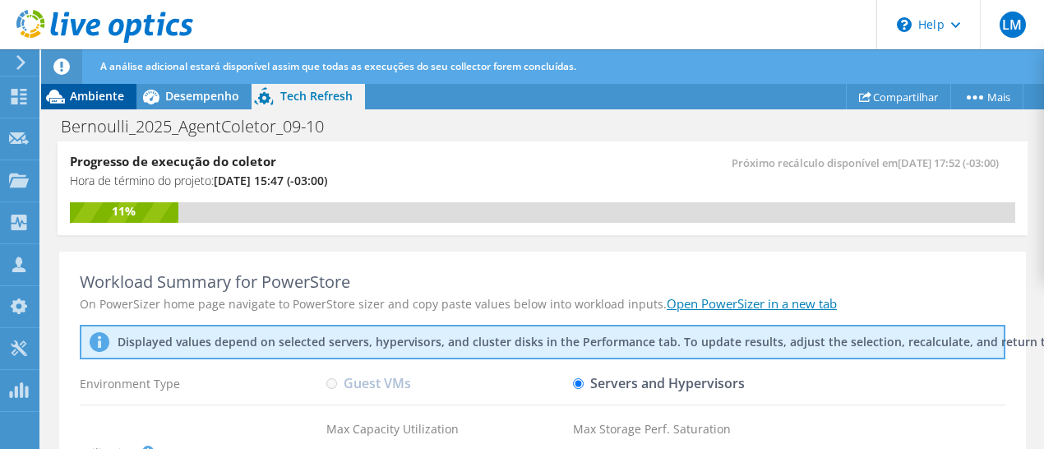
click at [93, 91] on span "Ambiente" at bounding box center [97, 96] width 54 height 16
